Goal: Task Accomplishment & Management: Use online tool/utility

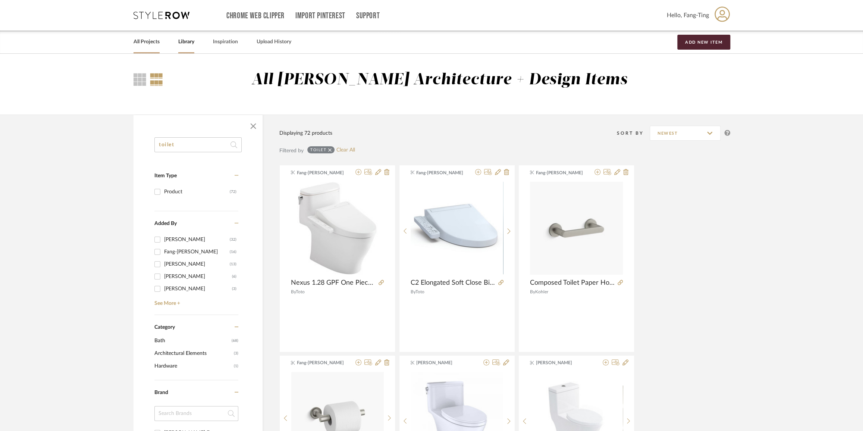
click at [153, 47] on div "All Projects" at bounding box center [146, 42] width 26 height 23
click at [146, 42] on link "All Projects" at bounding box center [146, 42] width 26 height 10
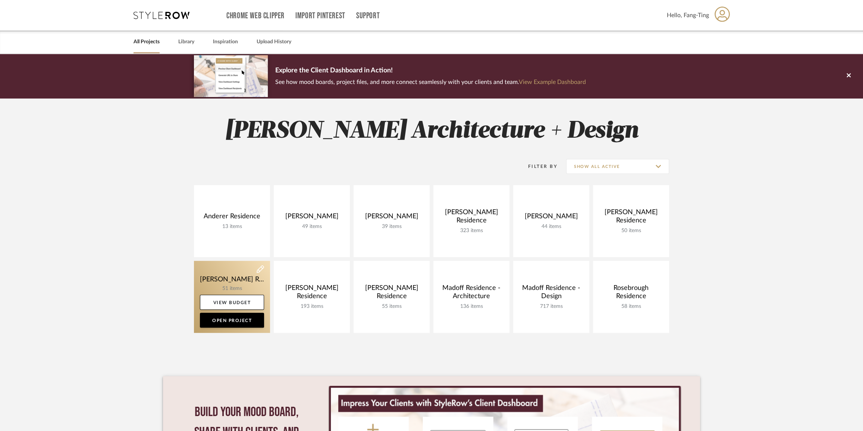
click at [250, 277] on link at bounding box center [232, 297] width 76 height 72
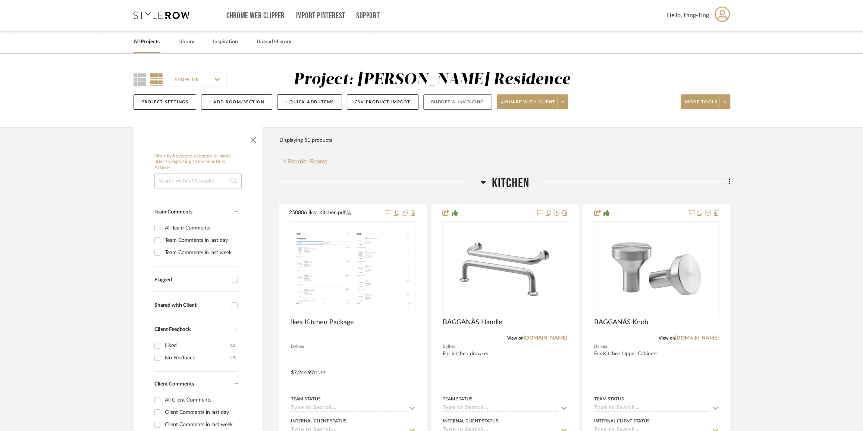
click at [475, 97] on button "Budget & Invoicing" at bounding box center [457, 101] width 69 height 15
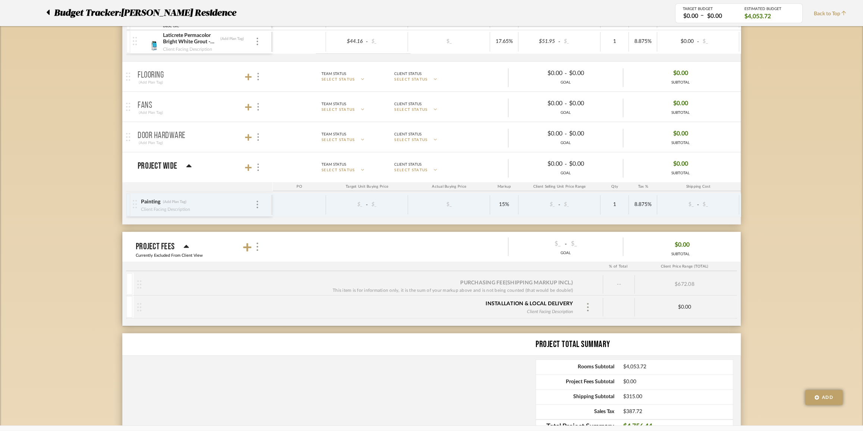
scroll to position [237, 0]
